Goal: Contribute content: Add original content to the website for others to see

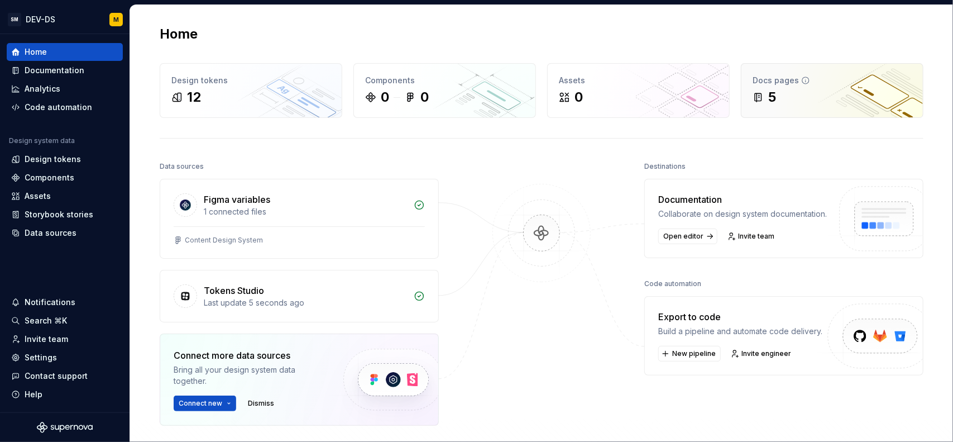
click at [800, 101] on div "5" at bounding box center [832, 97] width 159 height 18
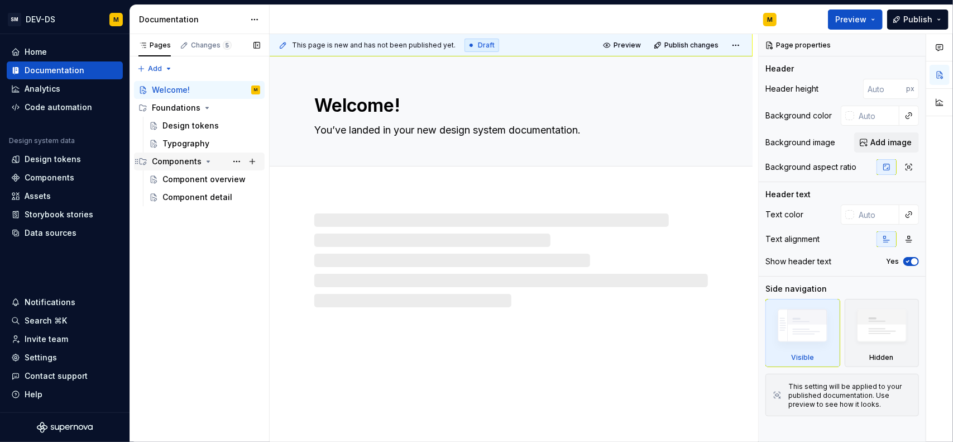
click at [182, 161] on div "Components" at bounding box center [177, 161] width 50 height 11
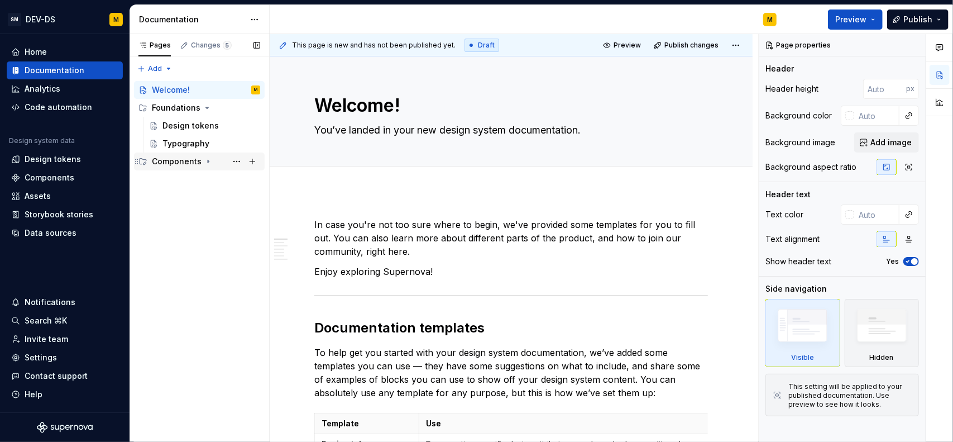
click at [182, 161] on div "Components" at bounding box center [177, 161] width 50 height 11
click at [254, 163] on button "Page tree" at bounding box center [253, 162] width 16 height 16
type textarea "*"
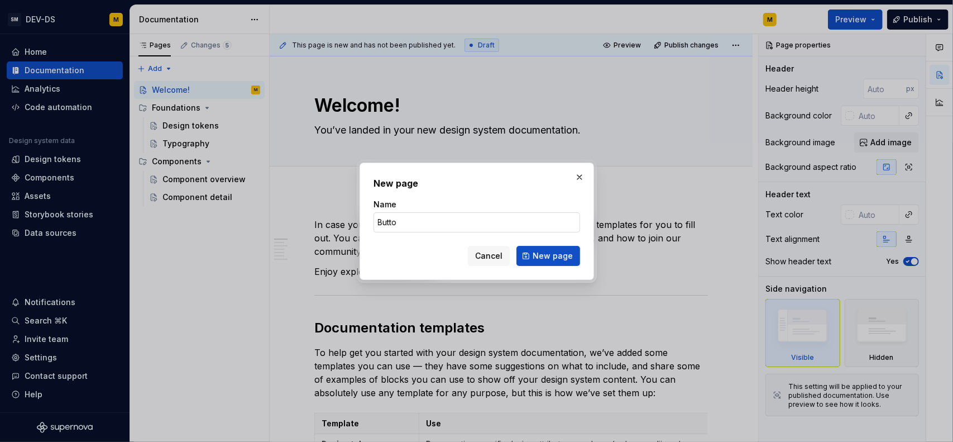
type input "Button"
click button "New page" at bounding box center [549, 256] width 64 height 20
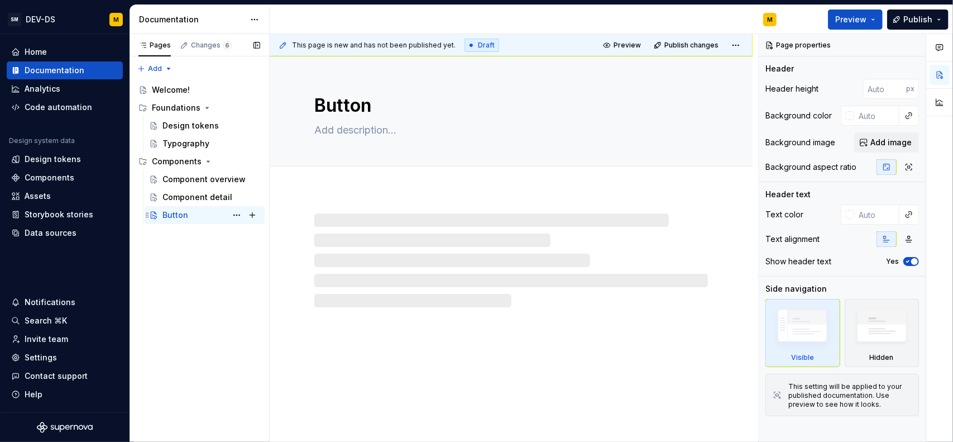
click at [177, 216] on div "Button" at bounding box center [176, 214] width 26 height 11
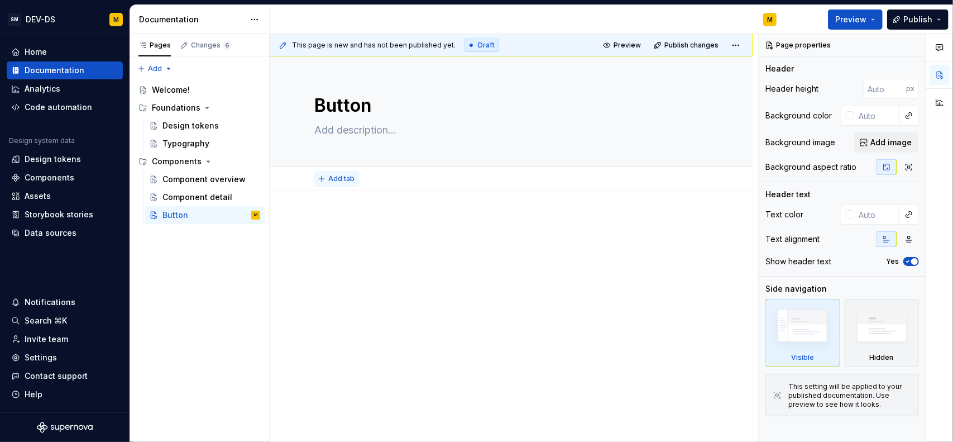
click at [333, 182] on span "Add tab" at bounding box center [341, 178] width 26 height 9
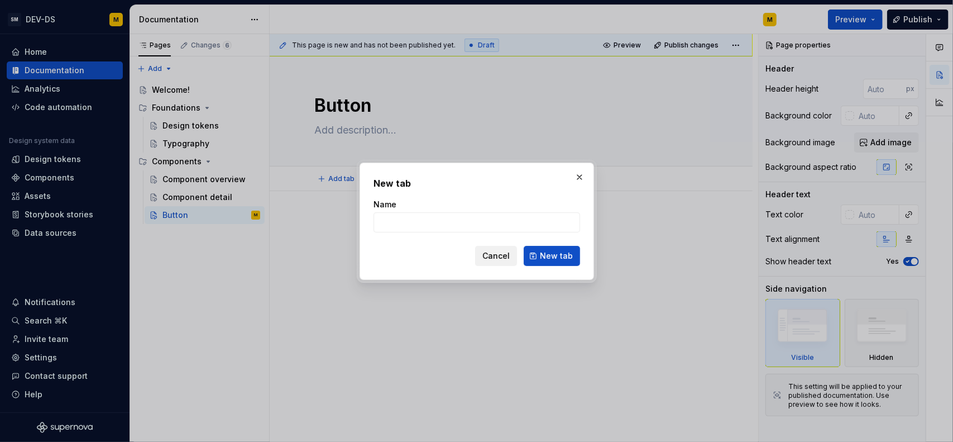
click at [506, 257] on span "Cancel" at bounding box center [496, 255] width 27 height 11
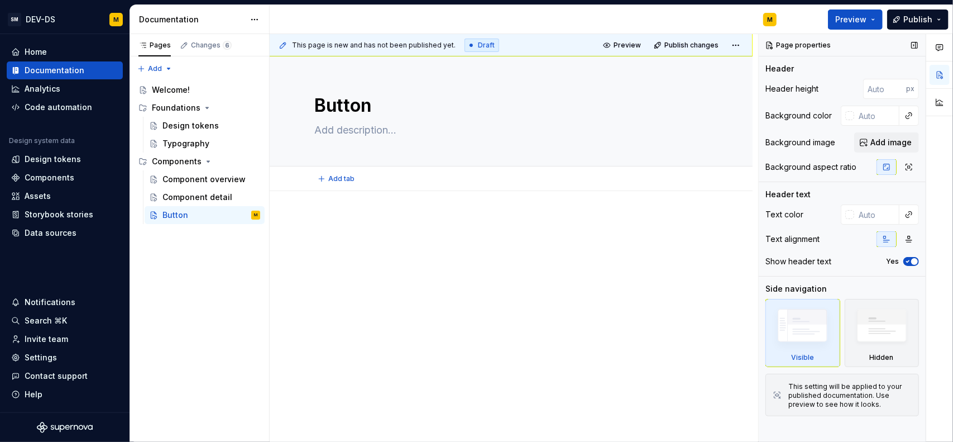
type textarea "*"
click at [624, 298] on div at bounding box center [511, 298] width 483 height 215
click at [48, 53] on div "Home" at bounding box center [64, 51] width 107 height 11
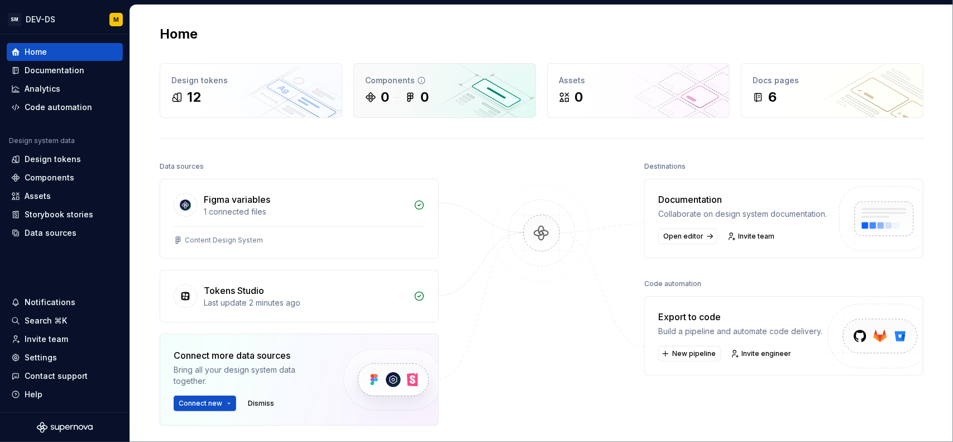
click at [450, 81] on div "Components" at bounding box center [444, 80] width 159 height 11
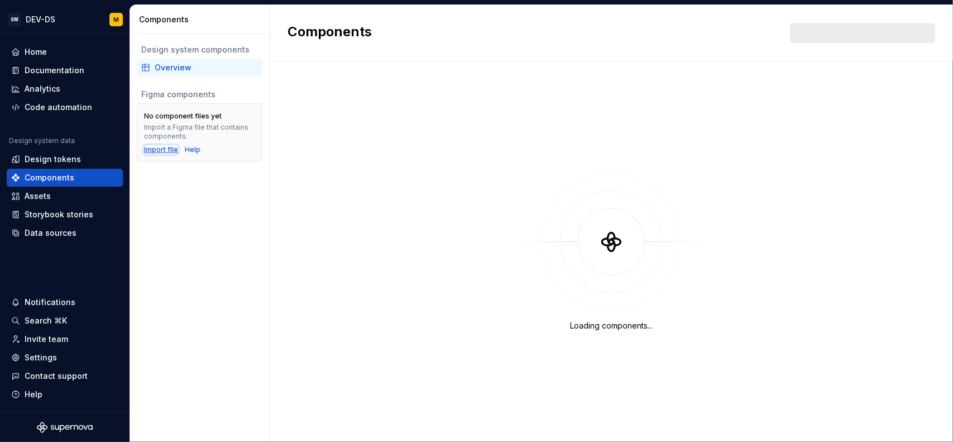
click at [156, 149] on div "Import file" at bounding box center [161, 149] width 34 height 9
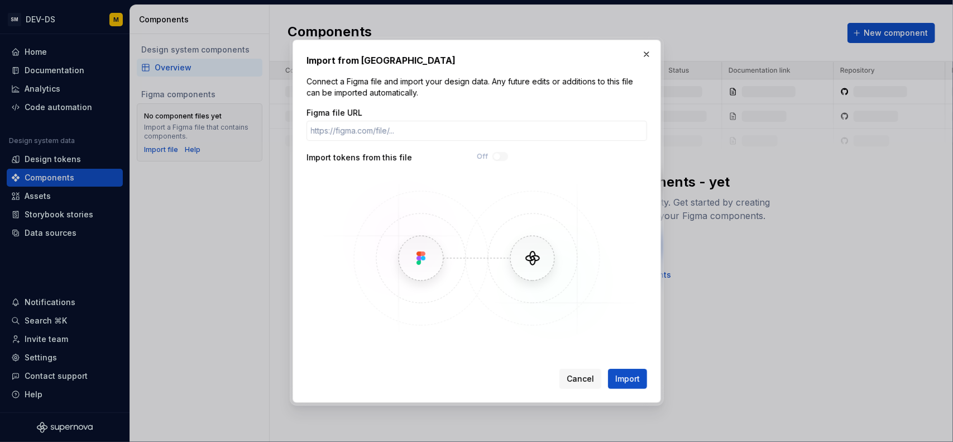
click at [581, 385] on button "Cancel" at bounding box center [581, 379] width 42 height 20
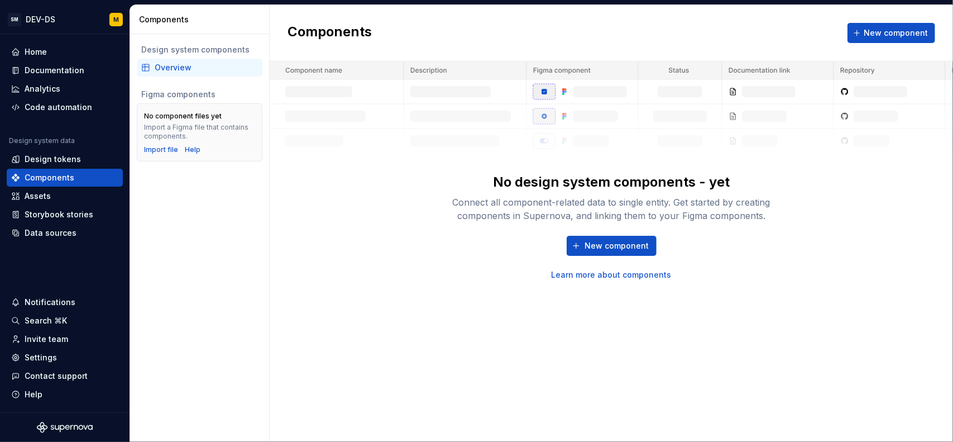
click at [242, 310] on div "Design system components Overview Figma components No component files yet Impor…" at bounding box center [199, 238] width 139 height 408
click at [173, 150] on div "Import file" at bounding box center [161, 149] width 34 height 9
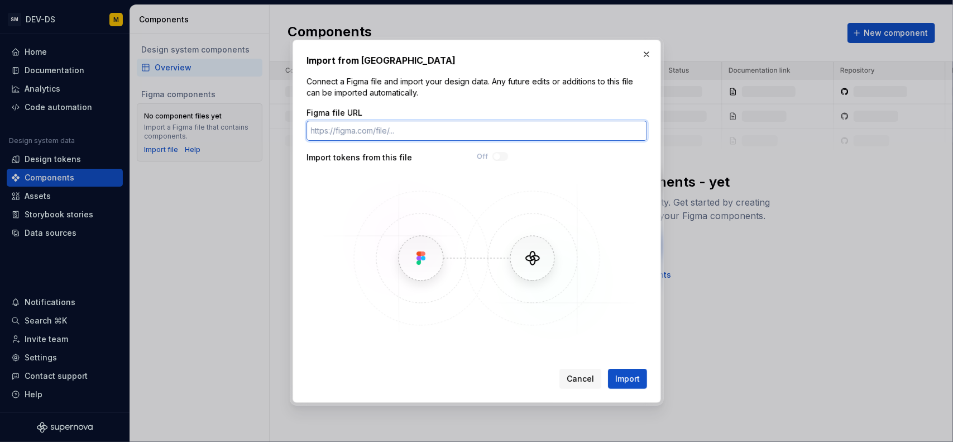
paste input "[URL][DOMAIN_NAME]"
type input "[URL][DOMAIN_NAME]"
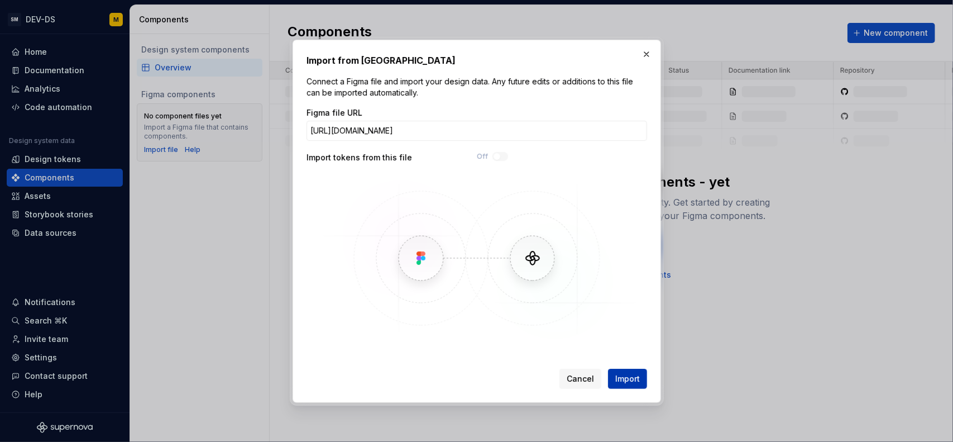
click at [625, 376] on span "Import" at bounding box center [627, 378] width 25 height 11
